Goal: Task Accomplishment & Management: Use online tool/utility

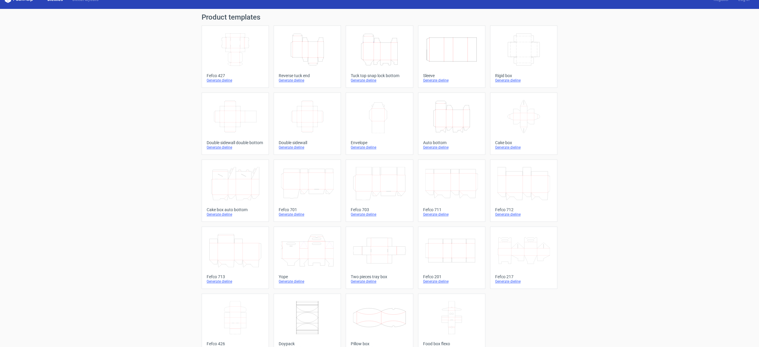
scroll to position [11, 0]
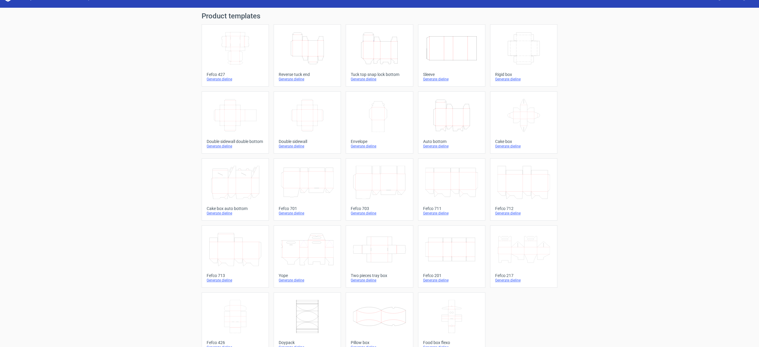
click at [451, 252] on icon "Width Depth Height" at bounding box center [452, 249] width 52 height 33
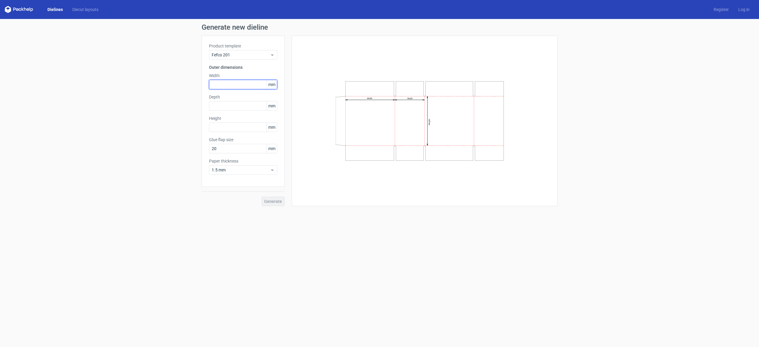
click at [239, 83] on input "text" at bounding box center [243, 84] width 68 height 9
click at [221, 86] on input "800" at bounding box center [243, 84] width 68 height 9
type input "80"
click at [219, 114] on div "Product template Fefco 201 Outer dimensions Width 80 mm Depth mm Height mm Glue…" at bounding box center [243, 111] width 83 height 151
click at [223, 94] on label "Depth" at bounding box center [243, 97] width 68 height 6
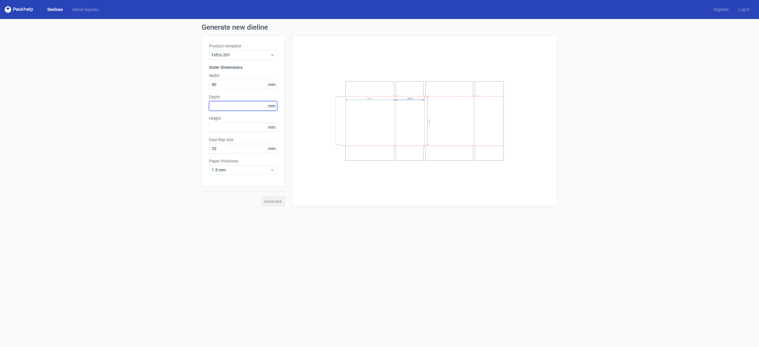
click at [224, 104] on input "text" at bounding box center [243, 105] width 68 height 9
type input "42"
click at [222, 127] on input "text" at bounding box center [243, 126] width 68 height 9
click at [216, 150] on input "20" at bounding box center [243, 148] width 68 height 9
click at [217, 125] on input "text" at bounding box center [243, 126] width 68 height 9
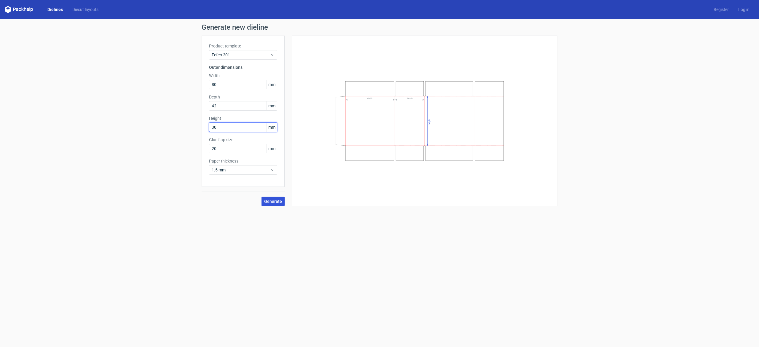
type input "30"
click at [275, 201] on span "Generate" at bounding box center [273, 201] width 18 height 4
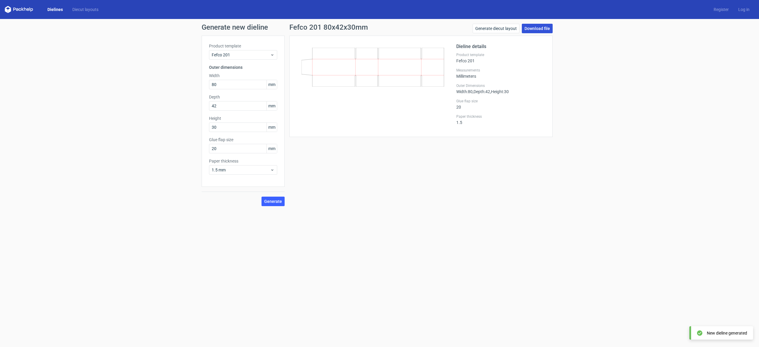
click at [540, 31] on link "Download file" at bounding box center [537, 28] width 31 height 9
